Goal: Task Accomplishment & Management: Manage account settings

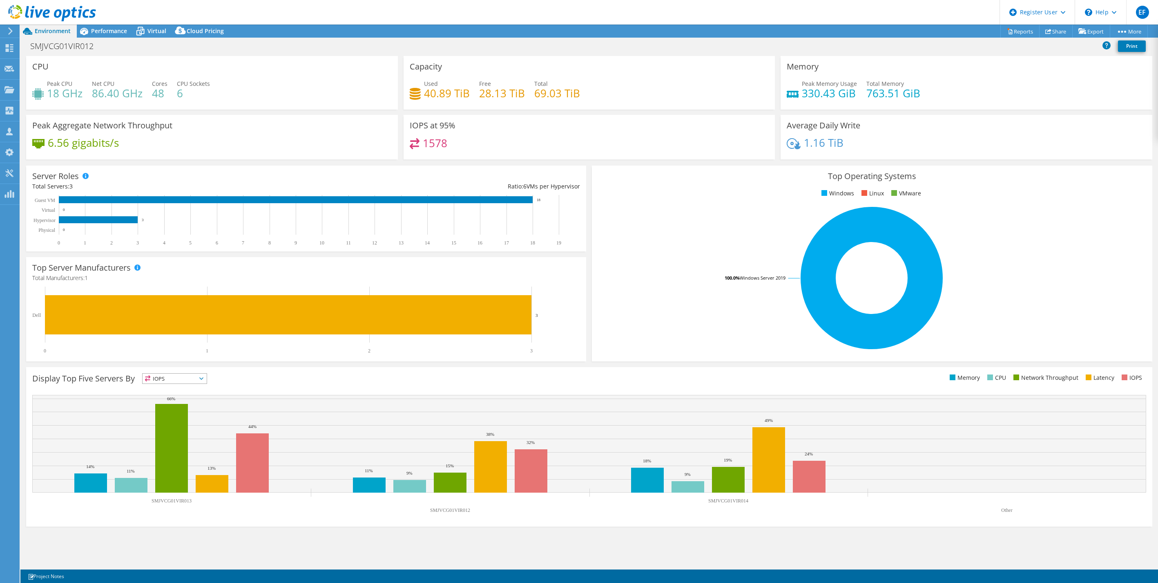
select select "USD"
click at [72, 12] on icon at bounding box center [52, 13] width 88 height 17
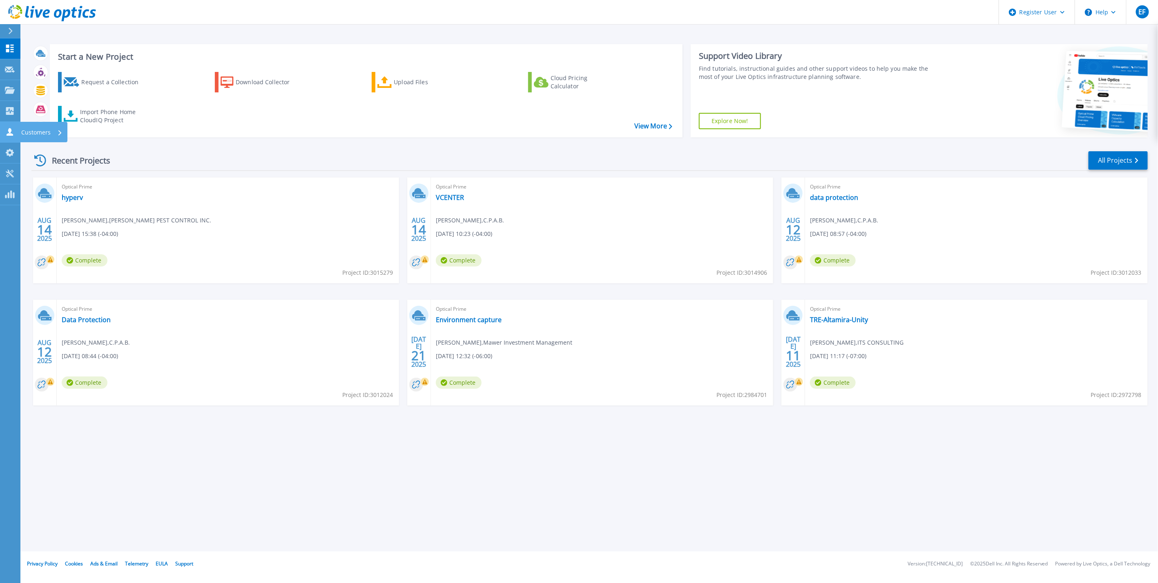
click at [11, 123] on link "Customers Customers" at bounding box center [10, 132] width 20 height 21
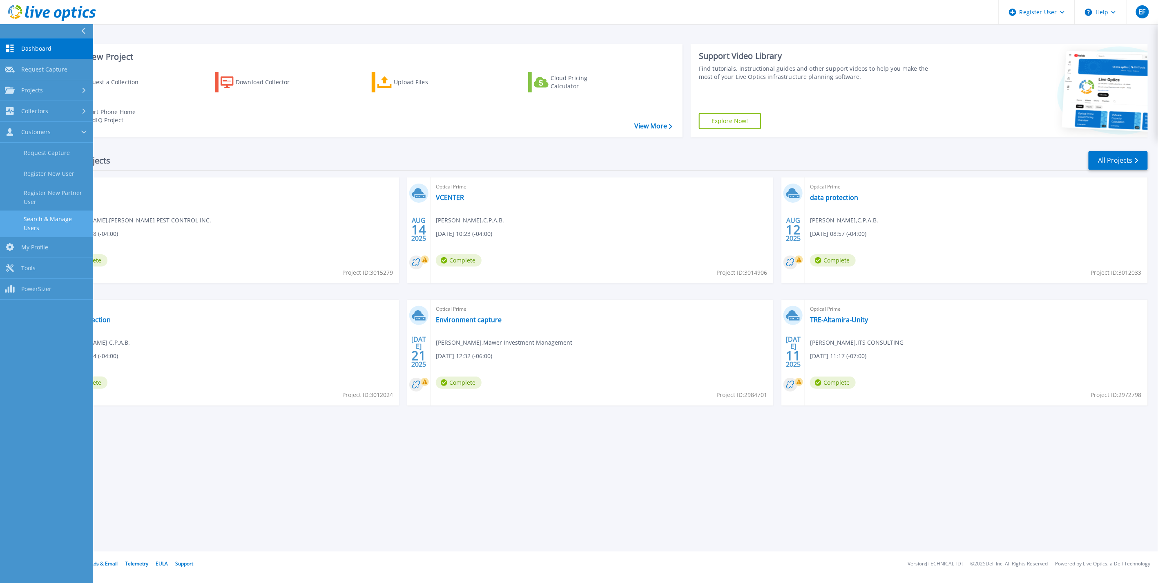
click at [70, 219] on link "Search & Manage Users" at bounding box center [46, 223] width 93 height 26
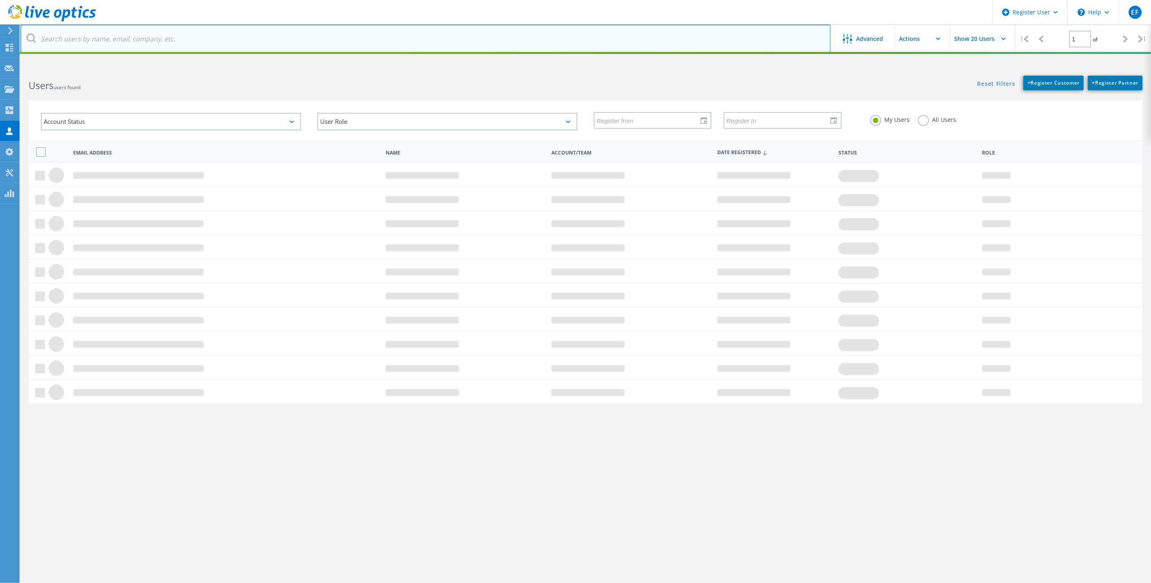
click at [245, 38] on input "text" at bounding box center [425, 39] width 810 height 29
paste input "[PERSON_NAME][EMAIL_ADDRESS][PERSON_NAME][DOMAIN_NAME]"
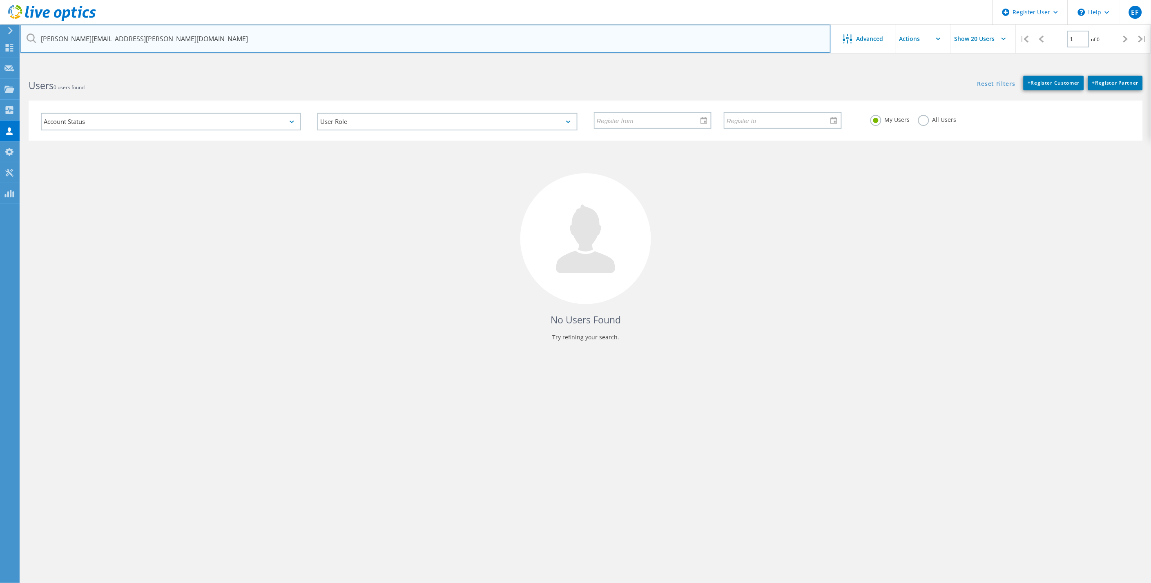
type input "[PERSON_NAME][EMAIL_ADDRESS][PERSON_NAME][DOMAIN_NAME]"
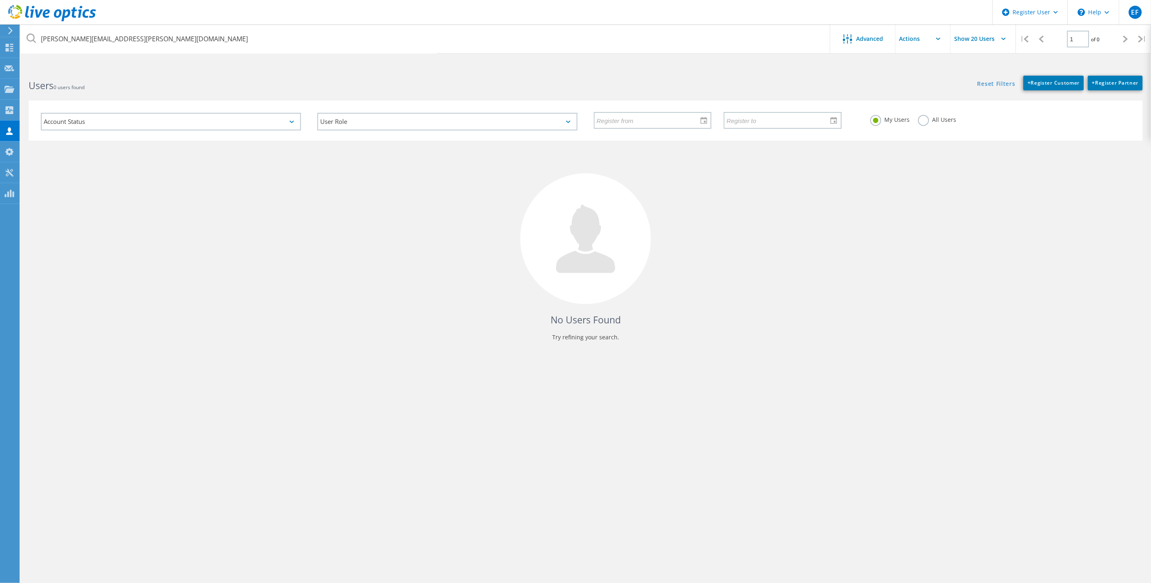
click at [928, 117] on label "All Users" at bounding box center [937, 119] width 38 height 8
click at [0, 0] on input "All Users" at bounding box center [0, 0] width 0 height 0
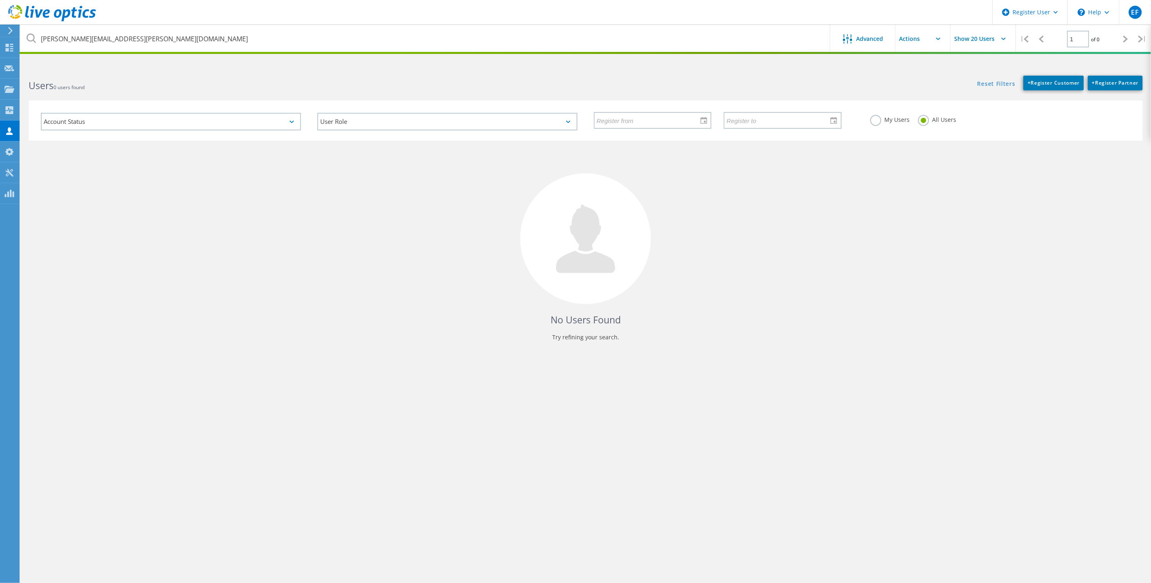
click at [759, 81] on div "Reset Filters + Register Customer + Register Partner Show Filters" at bounding box center [868, 78] width 565 height 23
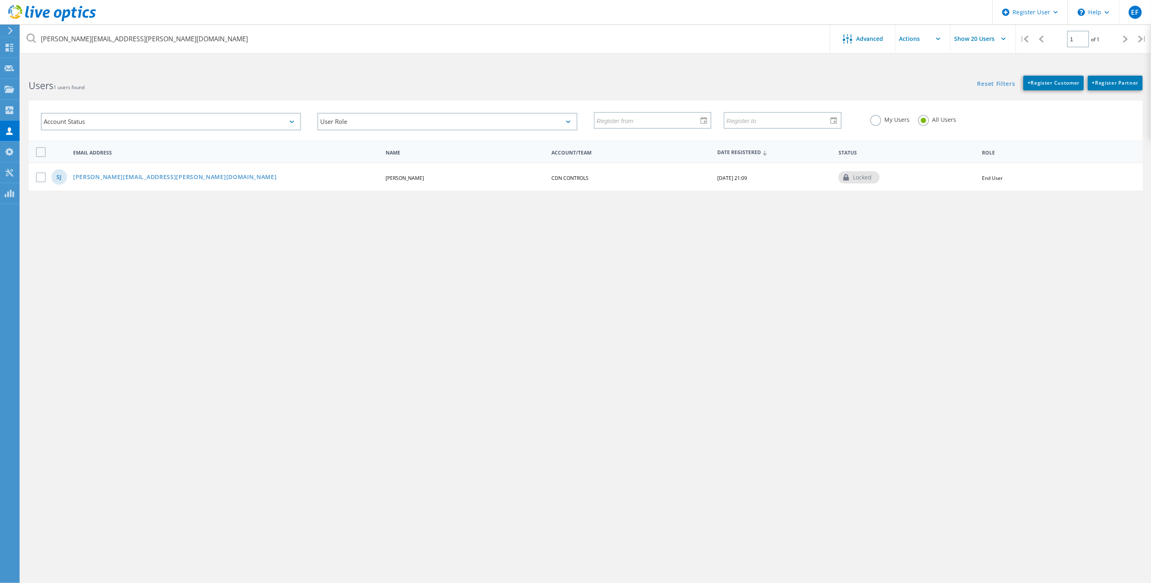
click at [135, 181] on div "SJ steven.jobson@cdncontrols.ca Steve Jobson CDN CONTROLS 02/23/2021, 21:09 loc…" at bounding box center [586, 176] width 1114 height 28
click at [138, 174] on link "[PERSON_NAME][EMAIL_ADDRESS][PERSON_NAME][DOMAIN_NAME]" at bounding box center [175, 177] width 204 height 7
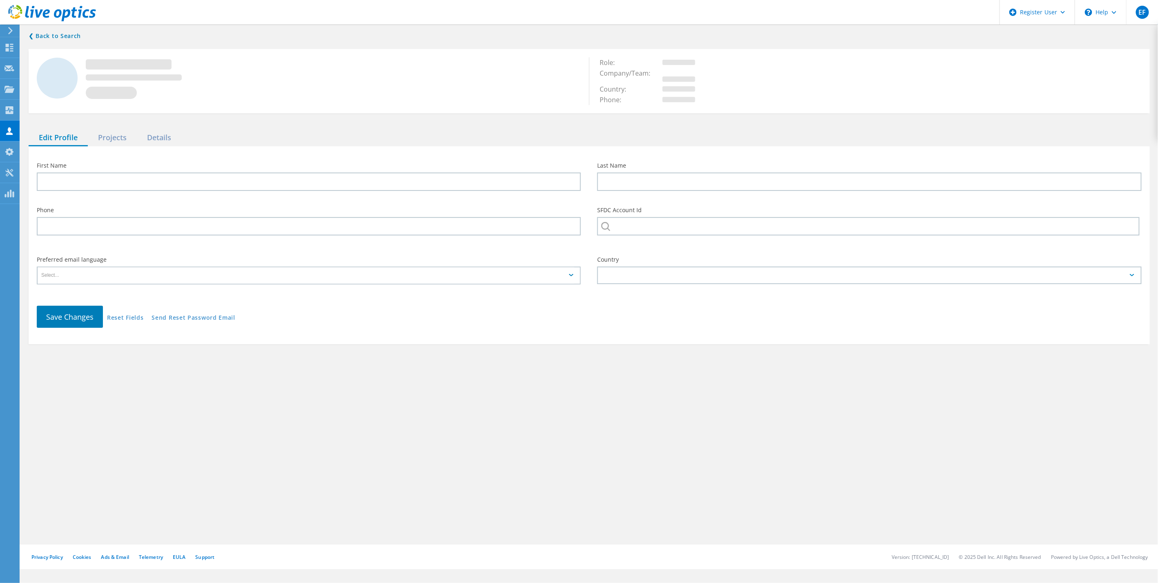
type input "Steve"
type input "Jobson"
type input "CDN CONTROLS"
type input "English"
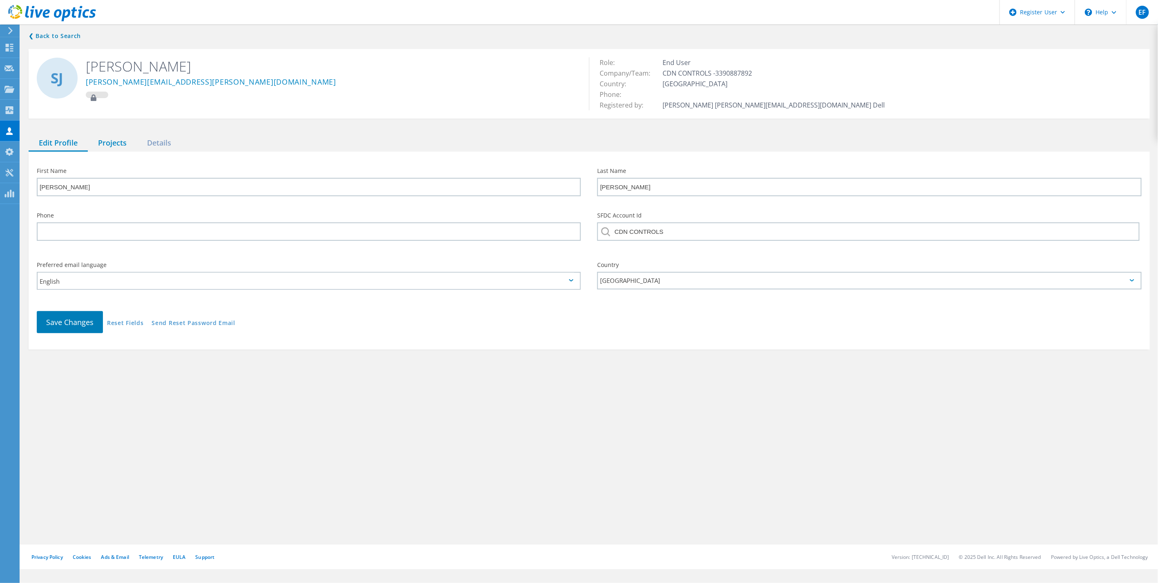
click at [109, 150] on div "Projects" at bounding box center [112, 143] width 49 height 17
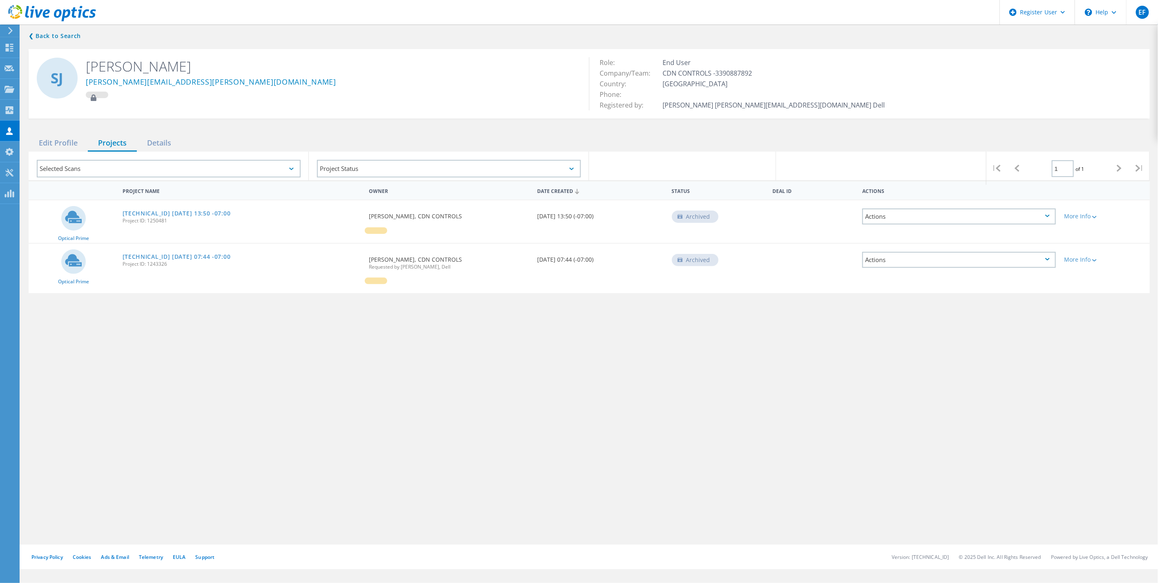
click at [79, 217] on icon at bounding box center [73, 216] width 17 height 12
click at [142, 211] on link "[TECHNICAL_ID] [DATE] 13:50 -07:00" at bounding box center [177, 213] width 108 height 6
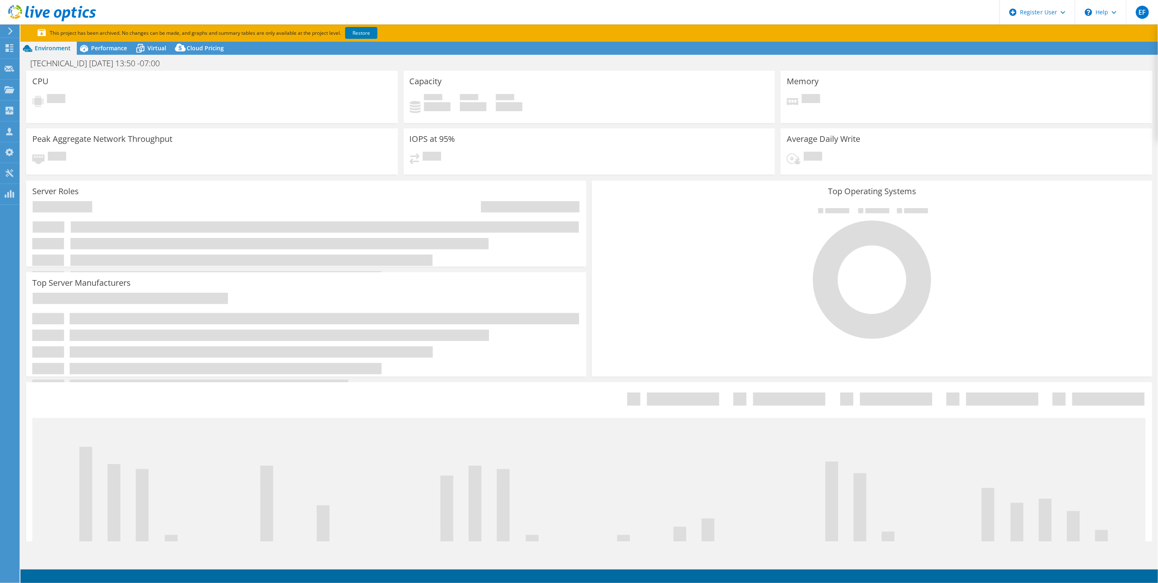
select select "USD"
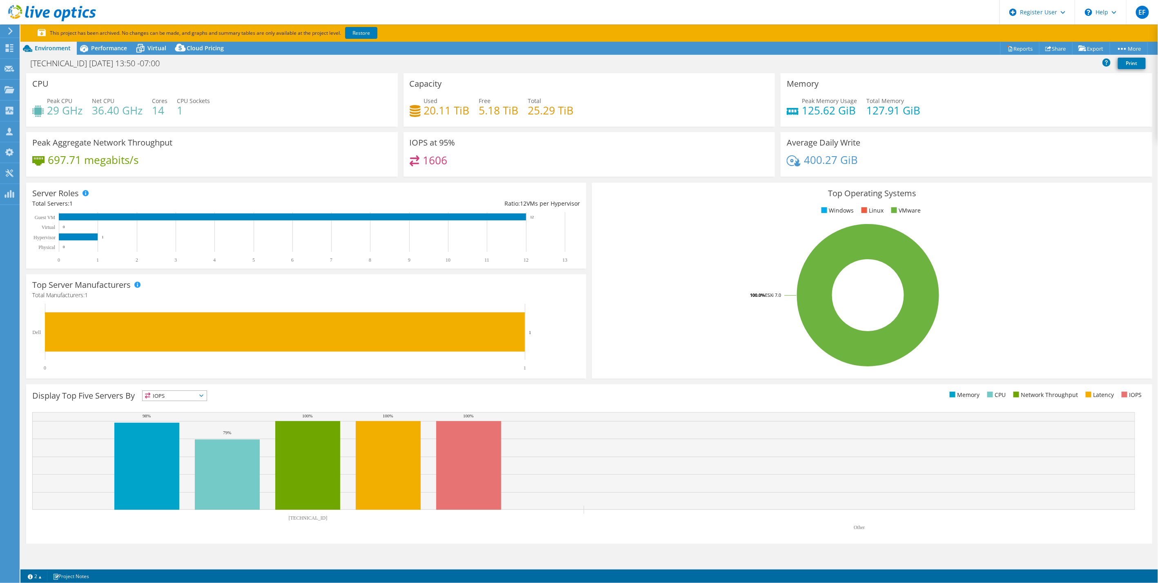
click at [500, 173] on div "IOPS at 95% 1606" at bounding box center [590, 154] width 372 height 45
click at [610, 511] on rect at bounding box center [583, 473] width 1103 height 123
click at [394, 545] on div "Project Actions Project Actions Reports Share Export vSAN ReadyNode Sizer" at bounding box center [589, 321] width 1138 height 558
